Goal: Information Seeking & Learning: Find specific fact

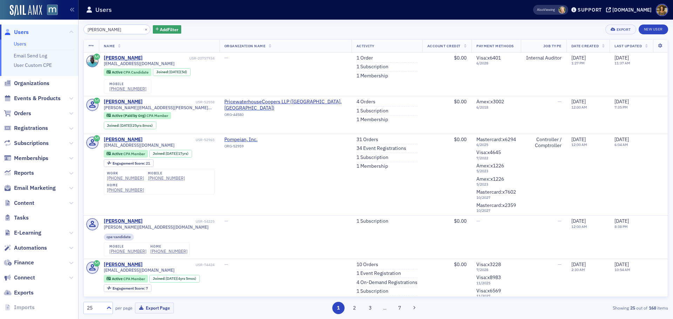
drag, startPoint x: 92, startPoint y: 33, endPoint x: 71, endPoint y: 33, distance: 20.7
click at [71, 33] on div "Users Users Email Send Log User Custom CPE Organizations Events & Products Orde…" at bounding box center [336, 159] width 673 height 319
click at [71, 33] on span "Users" at bounding box center [39, 32] width 78 height 15
click at [143, 30] on button "×" at bounding box center [146, 29] width 6 height 6
click at [138, 30] on input "[PERSON_NAME]" at bounding box center [116, 30] width 67 height 10
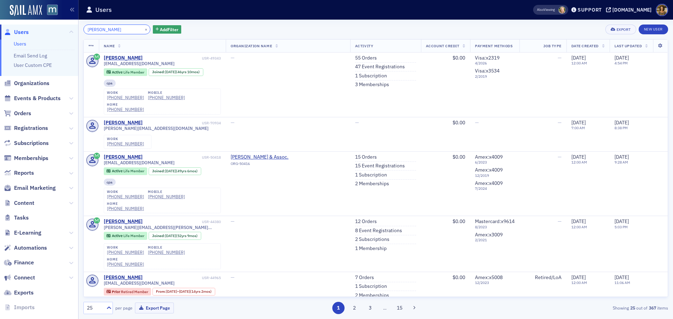
type input "[PERSON_NAME]"
